Goal: Task Accomplishment & Management: Manage account settings

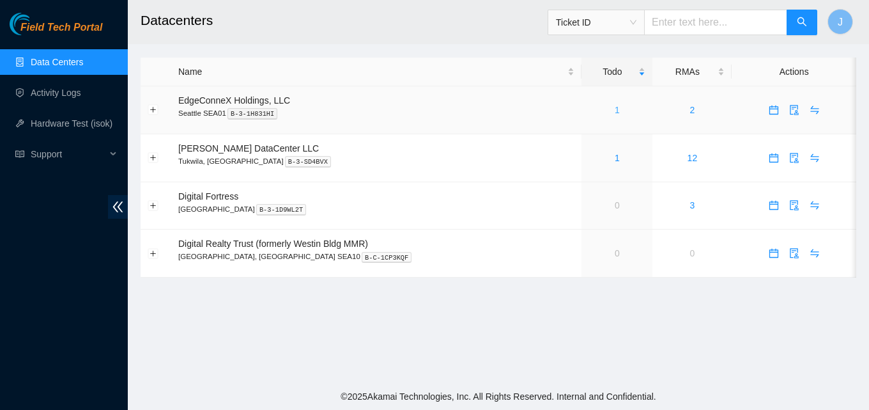
click at [615, 109] on link "1" at bounding box center [617, 110] width 5 height 10
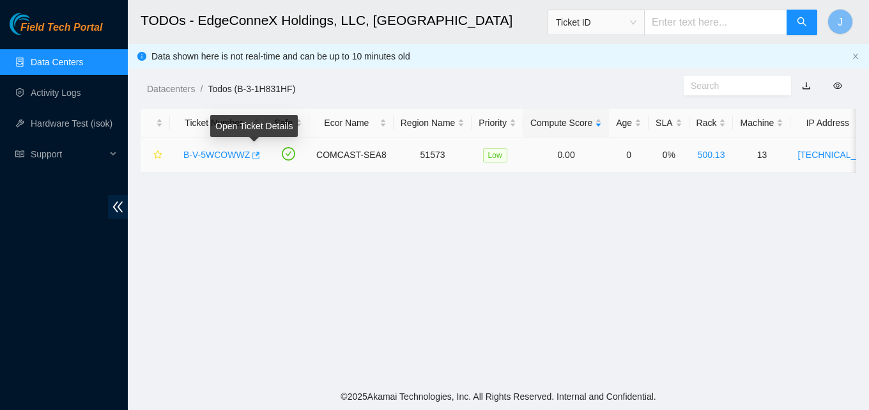
click at [254, 152] on icon "button" at bounding box center [255, 155] width 9 height 9
click at [49, 62] on link "Data Centers" at bounding box center [57, 62] width 52 height 10
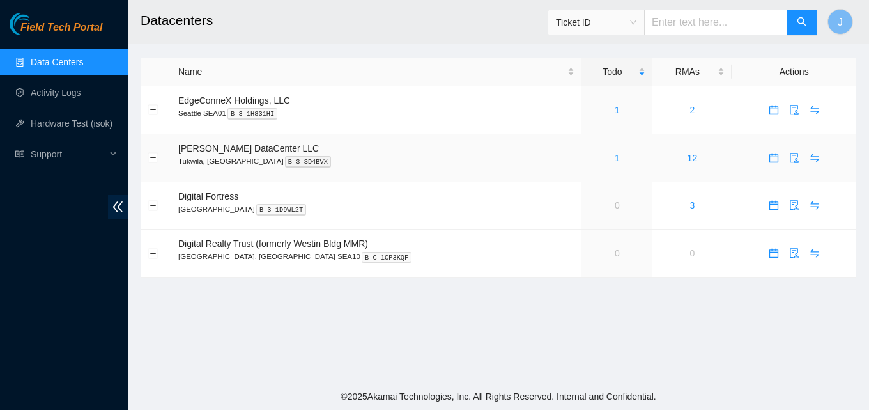
click at [615, 159] on link "1" at bounding box center [617, 158] width 5 height 10
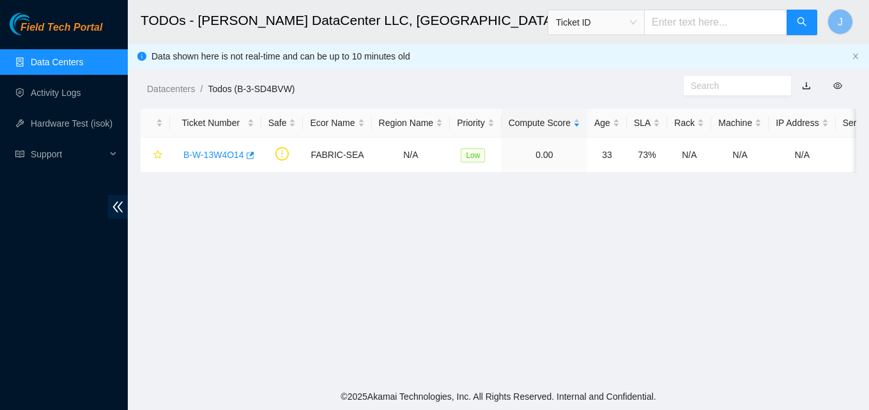
click at [36, 57] on link "Data Centers" at bounding box center [57, 62] width 52 height 10
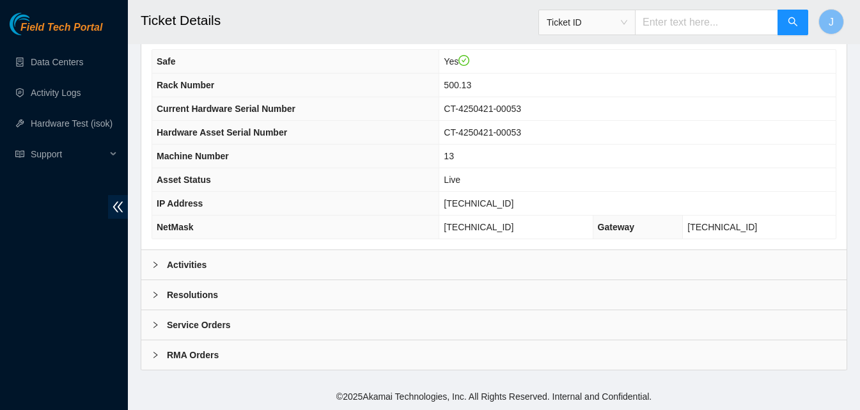
click at [305, 277] on div "Activities" at bounding box center [493, 264] width 705 height 29
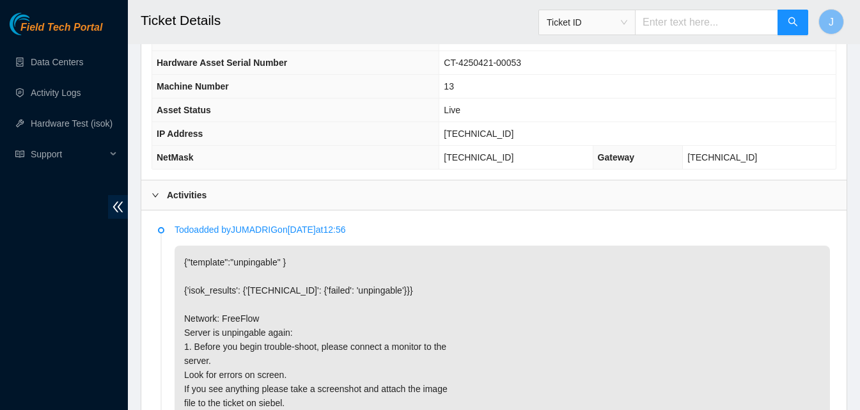
scroll to position [642, 0]
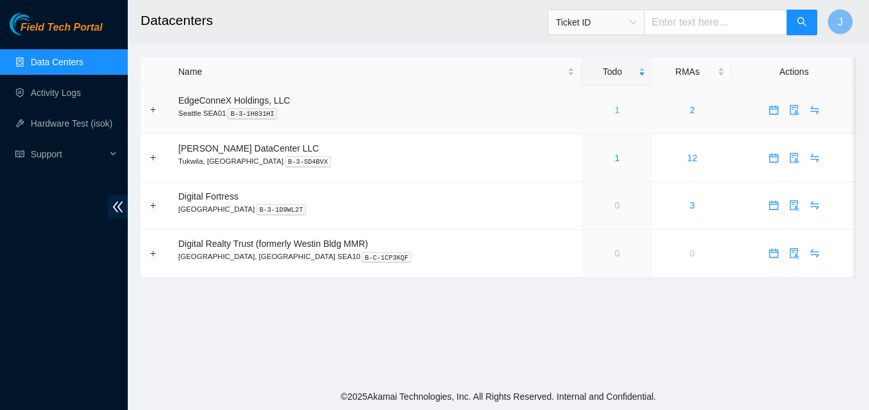
click at [615, 110] on link "1" at bounding box center [617, 110] width 5 height 10
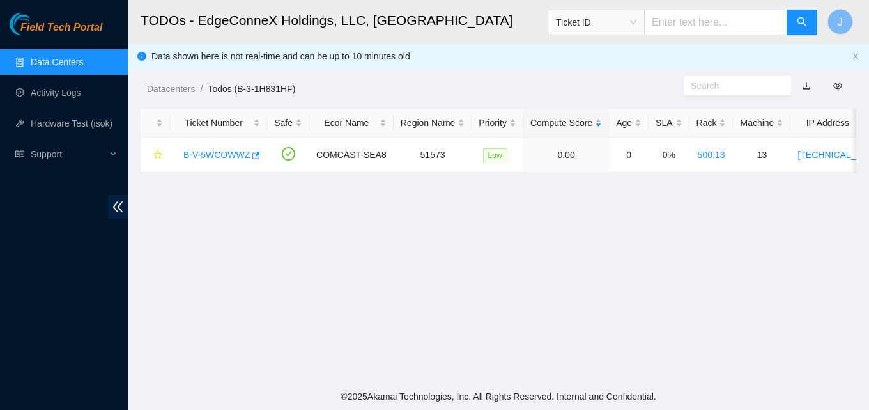
click at [71, 57] on link "Data Centers" at bounding box center [57, 62] width 52 height 10
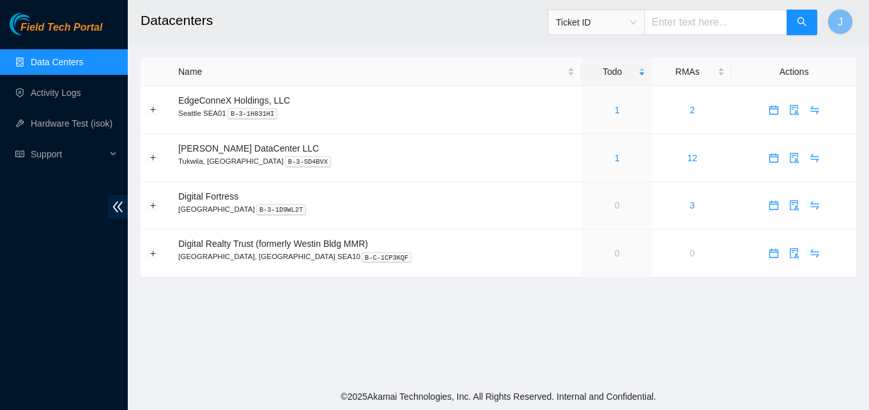
click at [24, 270] on div "Field Tech Portal Data Centers Activity Logs Hardware Test (isok) Support" at bounding box center [64, 211] width 128 height 397
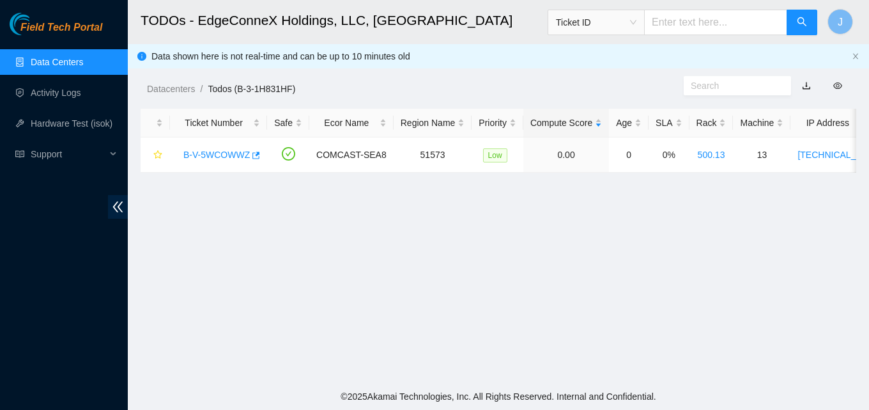
click at [47, 57] on link "Data Centers" at bounding box center [57, 62] width 52 height 10
